Goal: Unclear

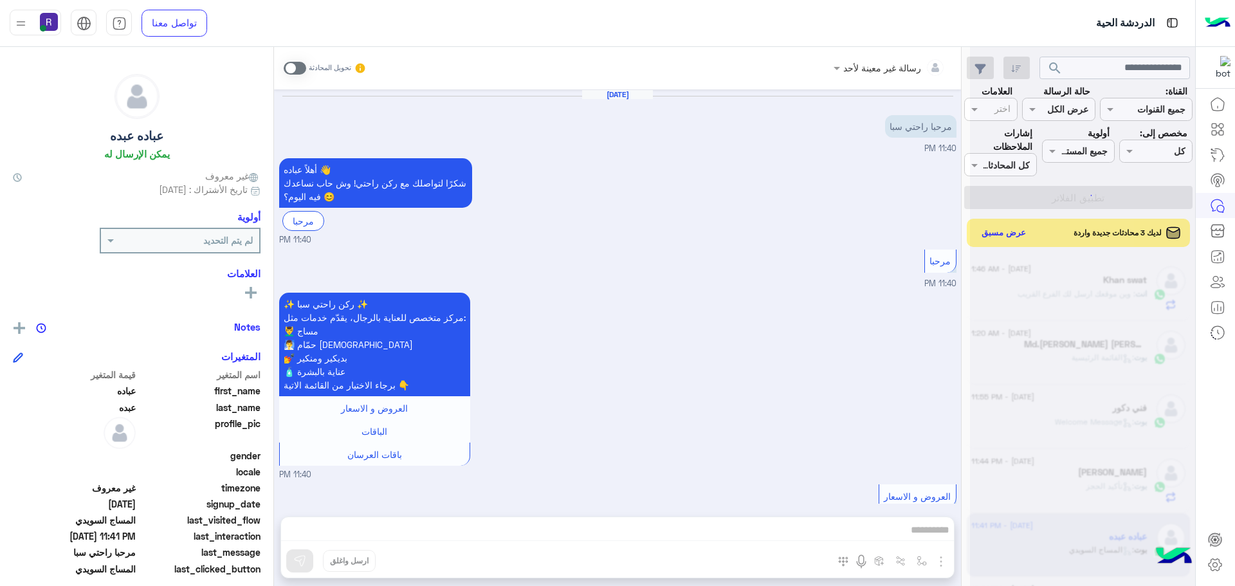
scroll to position [341, 0]
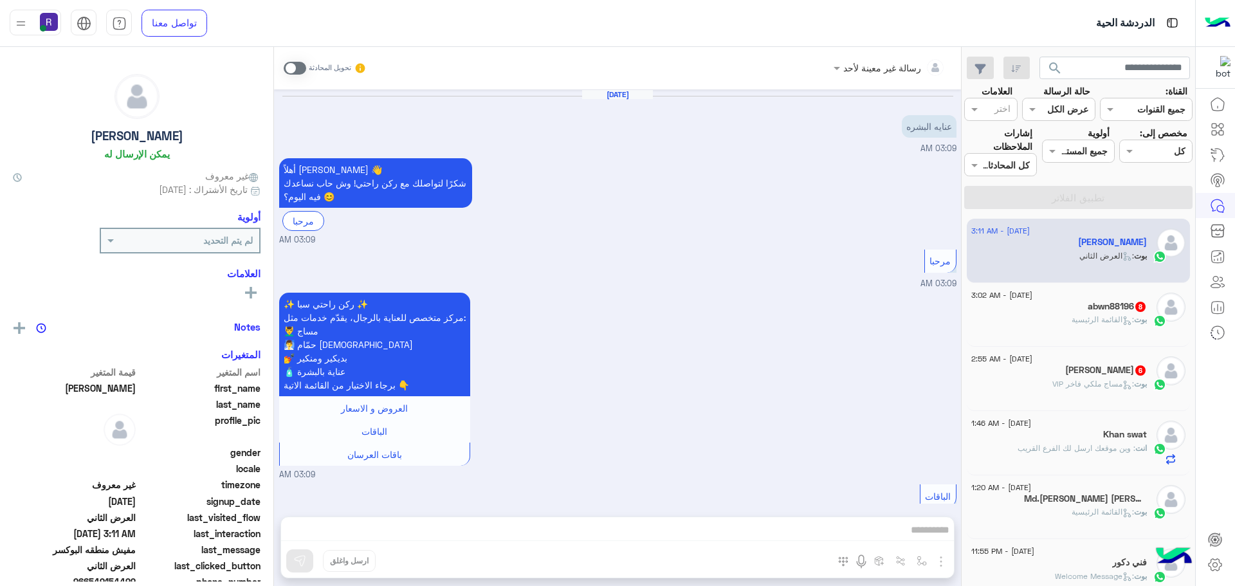
scroll to position [2074, 0]
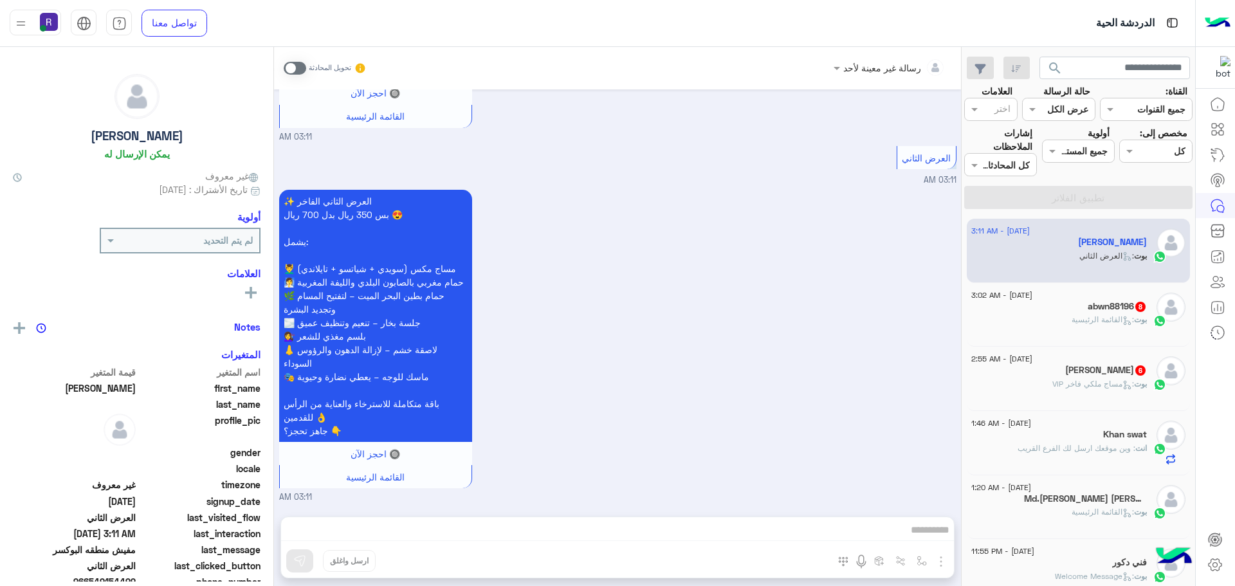
click at [1100, 329] on div "بوت : القائمة الرئيسية" at bounding box center [1059, 325] width 176 height 23
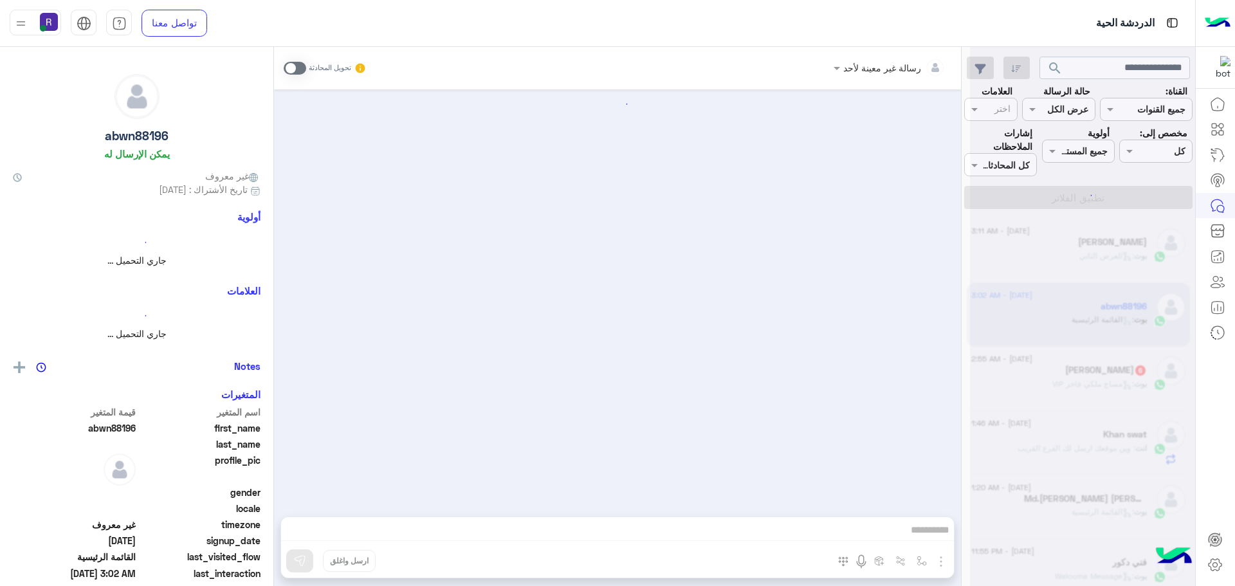
scroll to position [1060, 0]
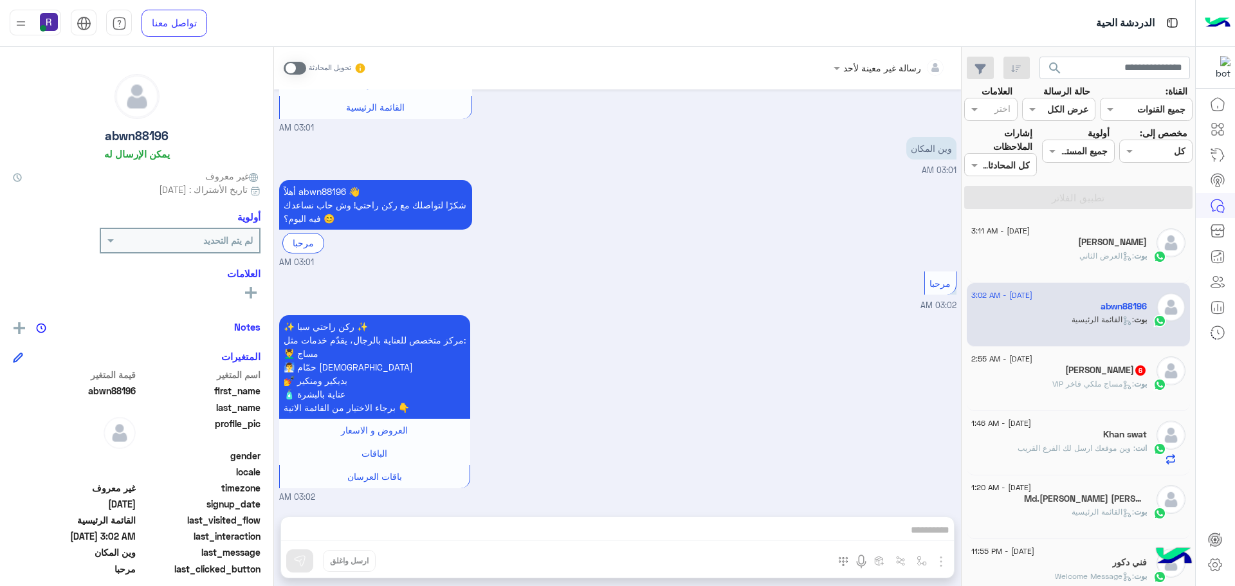
click at [1103, 389] on p "بوت : مساج ملكي فاخر VIP" at bounding box center [1099, 384] width 95 height 12
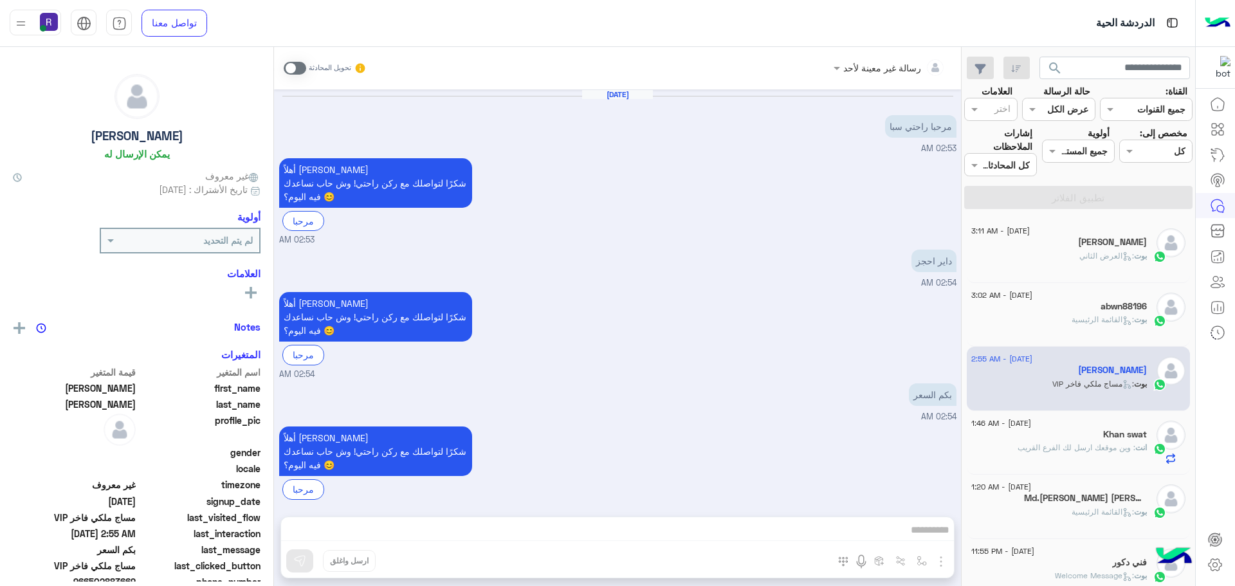
scroll to position [691, 0]
